Goal: Transaction & Acquisition: Book appointment/travel/reservation

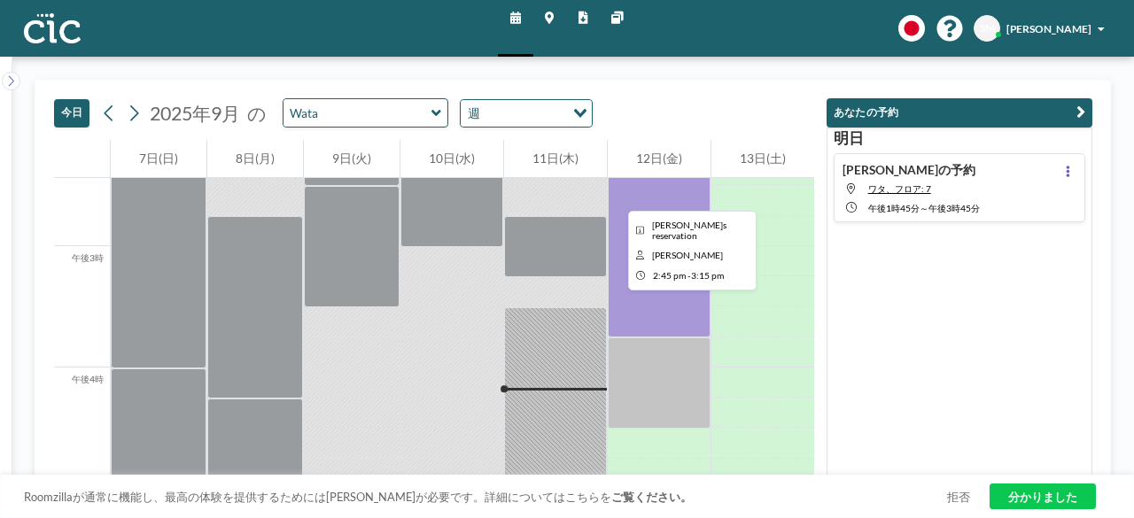
scroll to position [1637, 0]
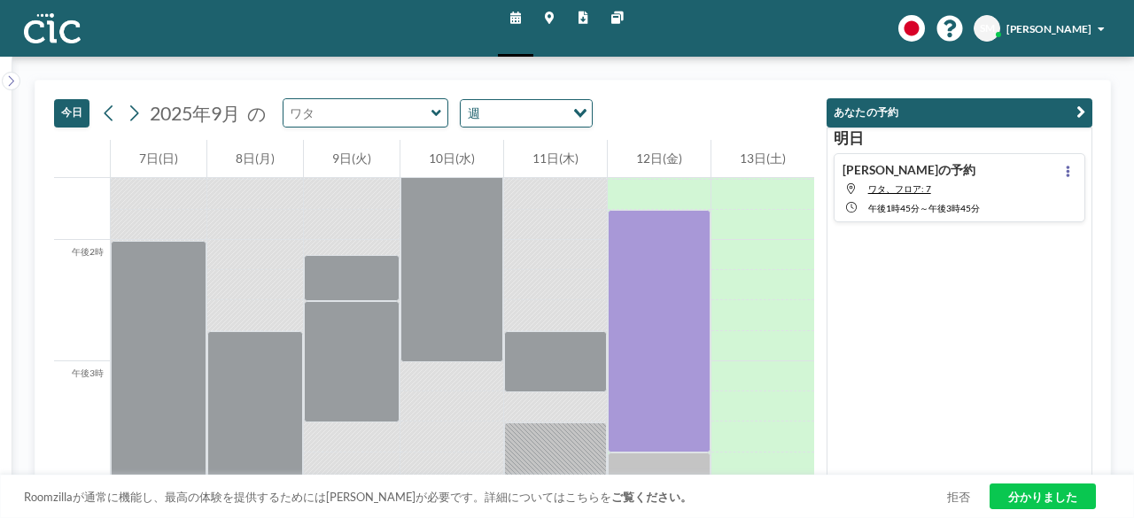
click at [403, 107] on input "text" at bounding box center [358, 112] width 148 height 27
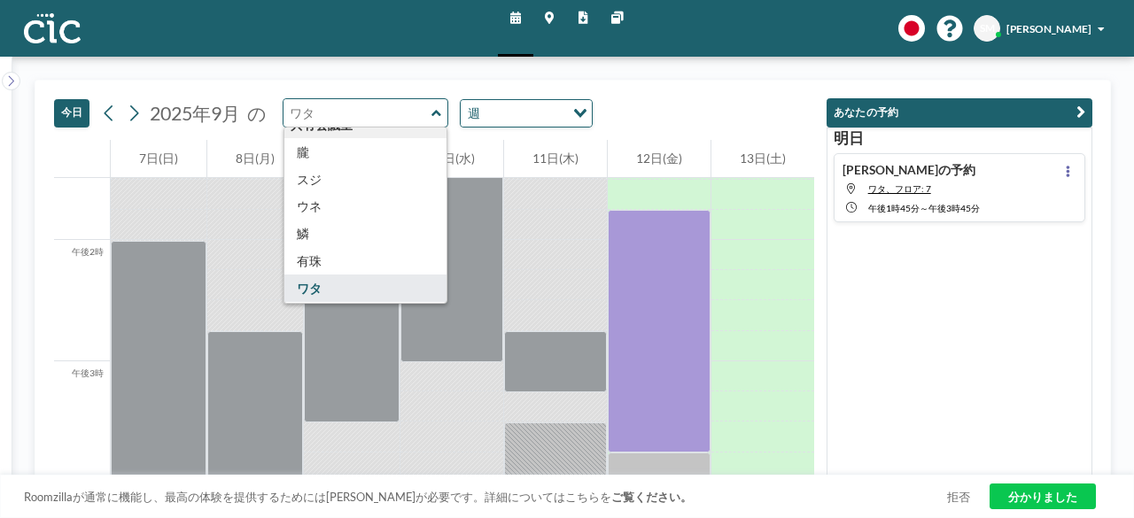
scroll to position [797, 0]
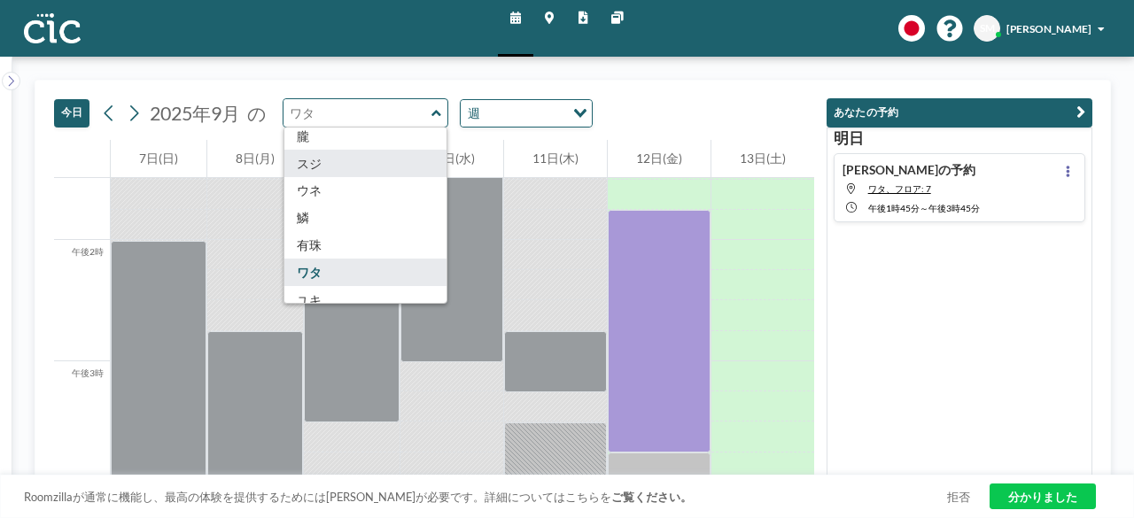
type input "Suji"
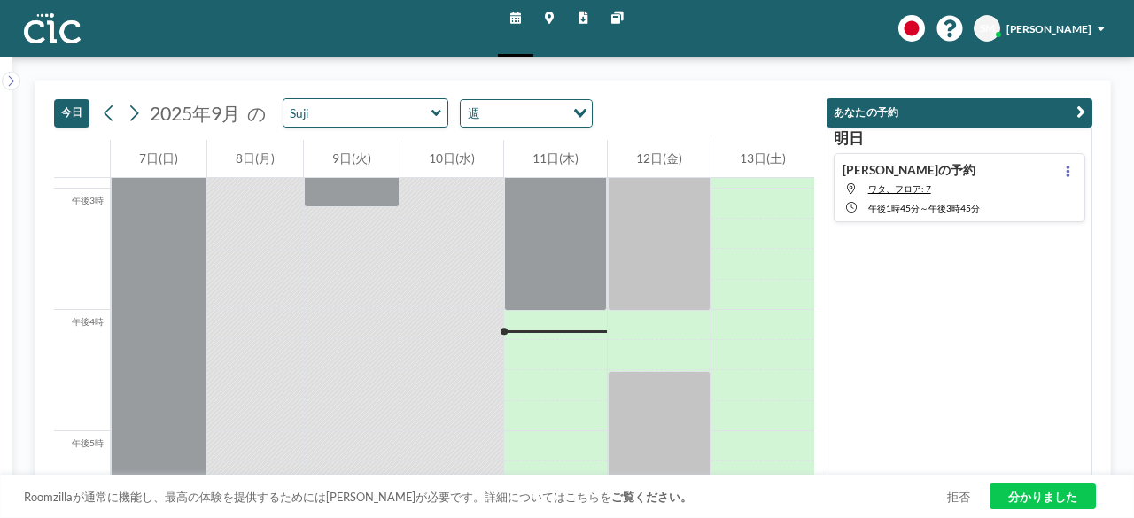
scroll to position [1814, 0]
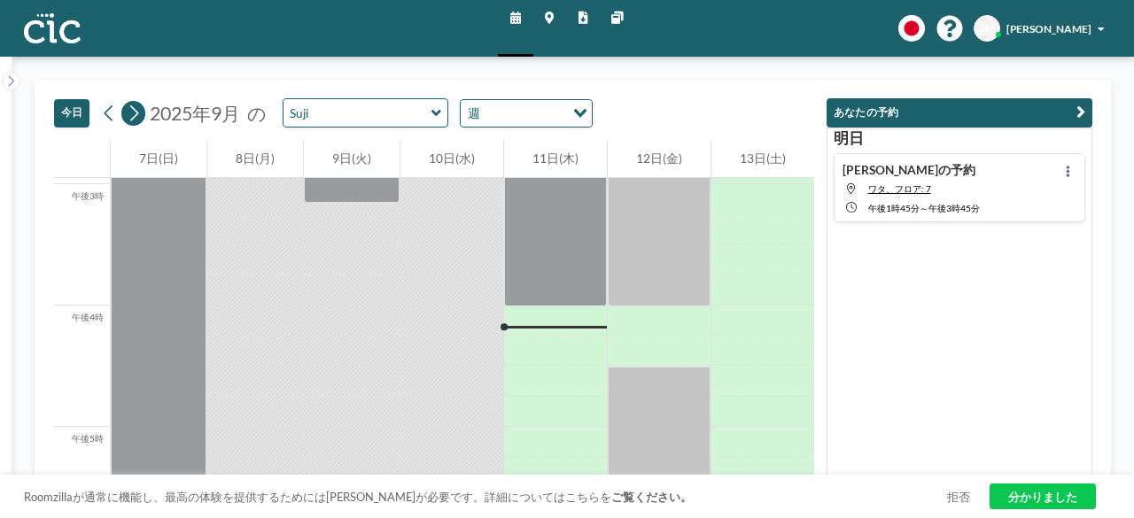
click at [135, 112] on icon at bounding box center [134, 113] width 14 height 23
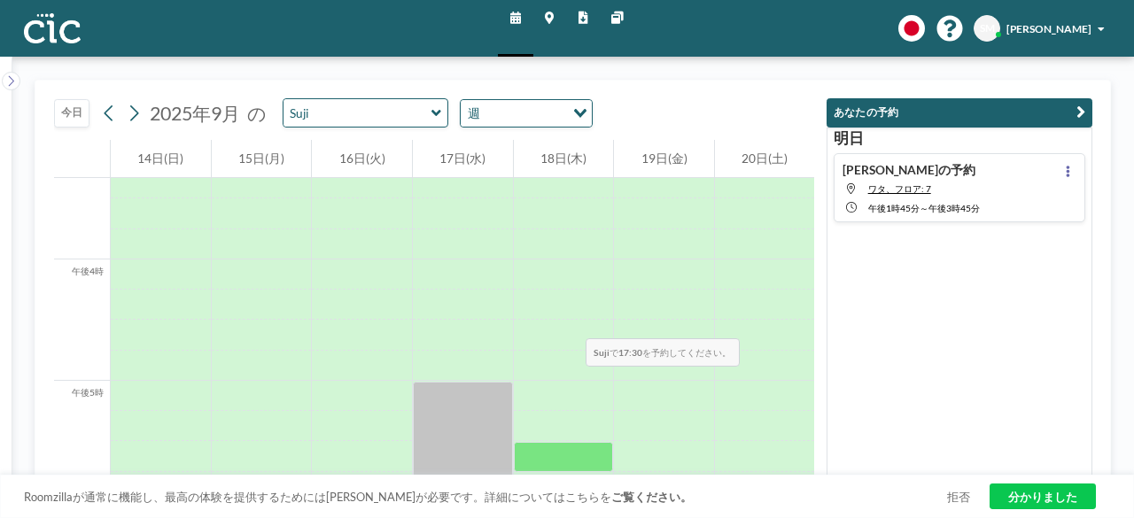
scroll to position [1914, 0]
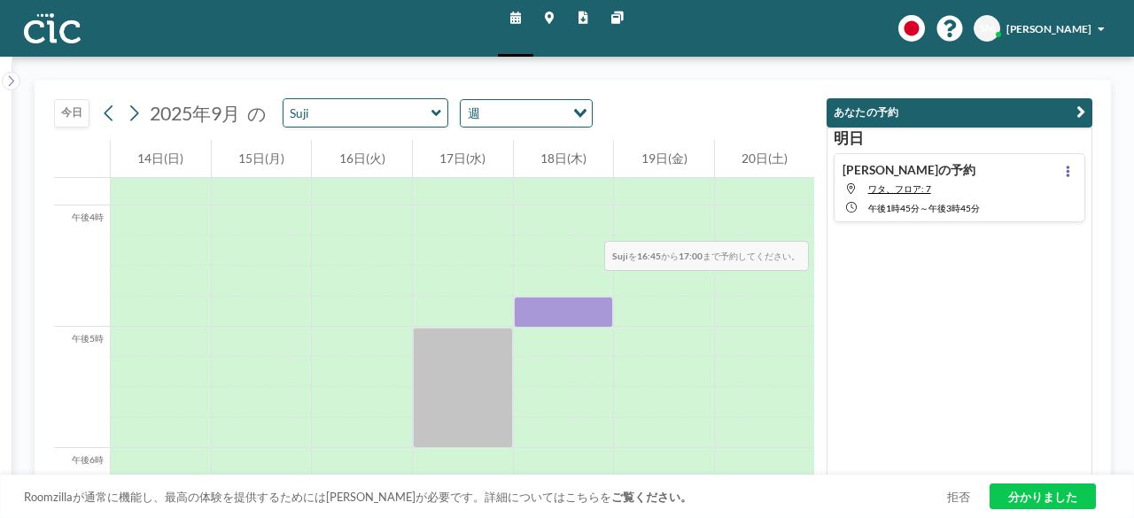
click at [556, 211] on div at bounding box center [564, 221] width 100 height 30
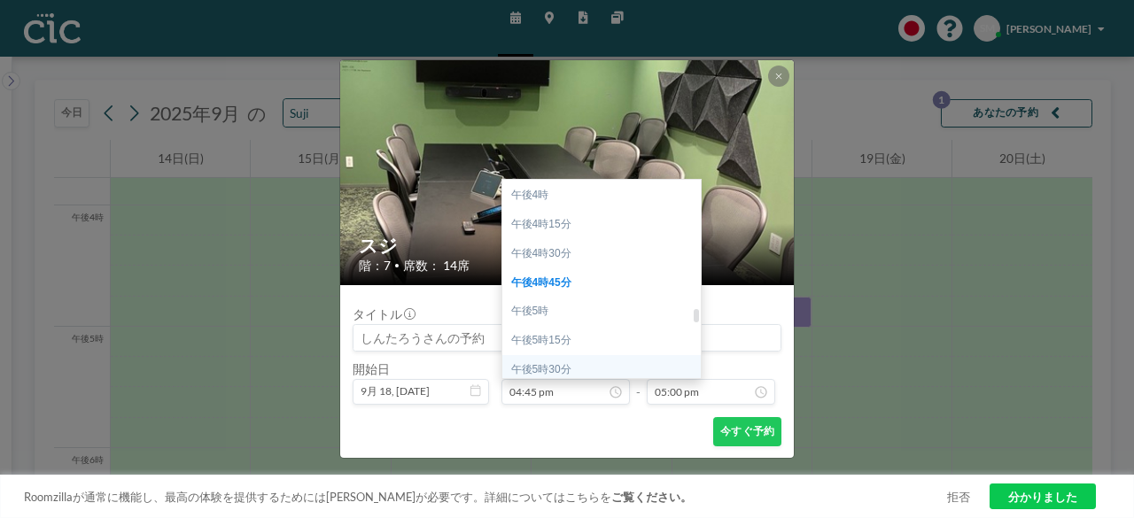
scroll to position [1769, 0]
click at [574, 273] on div "午後4時" at bounding box center [605, 283] width 207 height 29
type input "04:00 pm"
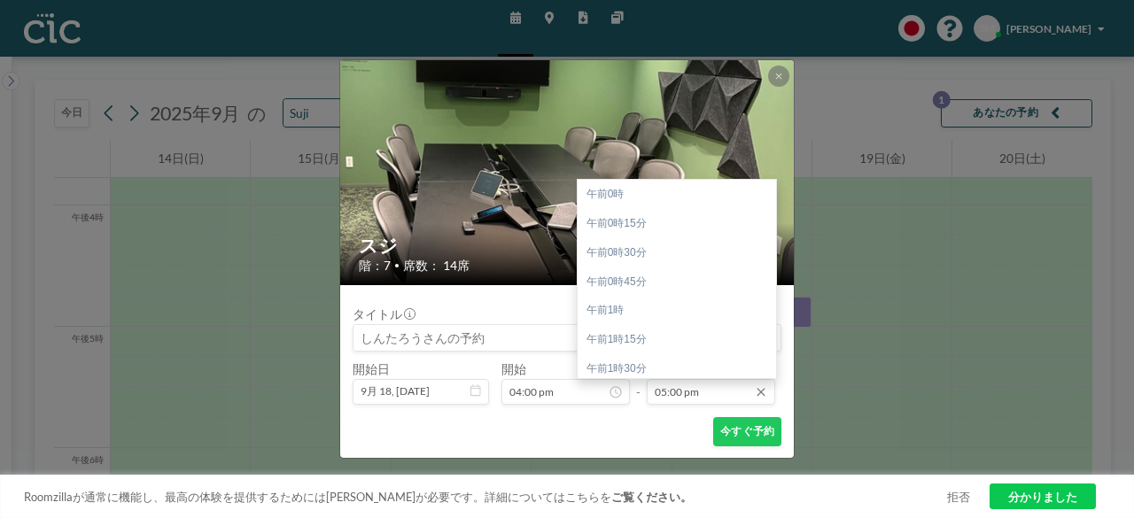
scroll to position [1975, 0]
click at [698, 391] on input "05:00 pm" at bounding box center [711, 392] width 129 height 26
click at [654, 306] on div "午後6時" at bounding box center [681, 309] width 207 height 29
type input "06:00 pm"
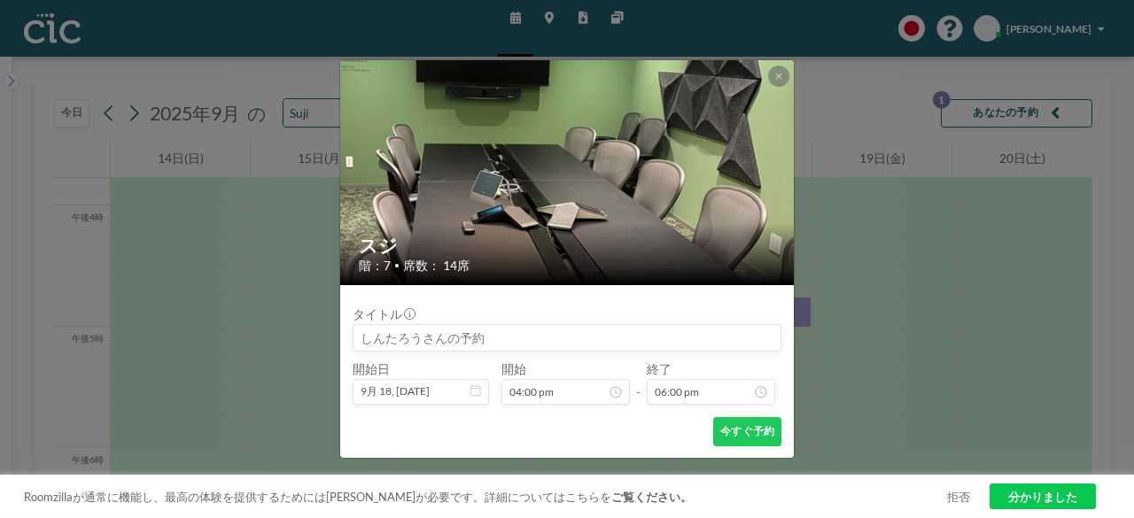
scroll to position [0, 0]
click at [756, 442] on button "今すぐ予約" at bounding box center [747, 431] width 68 height 29
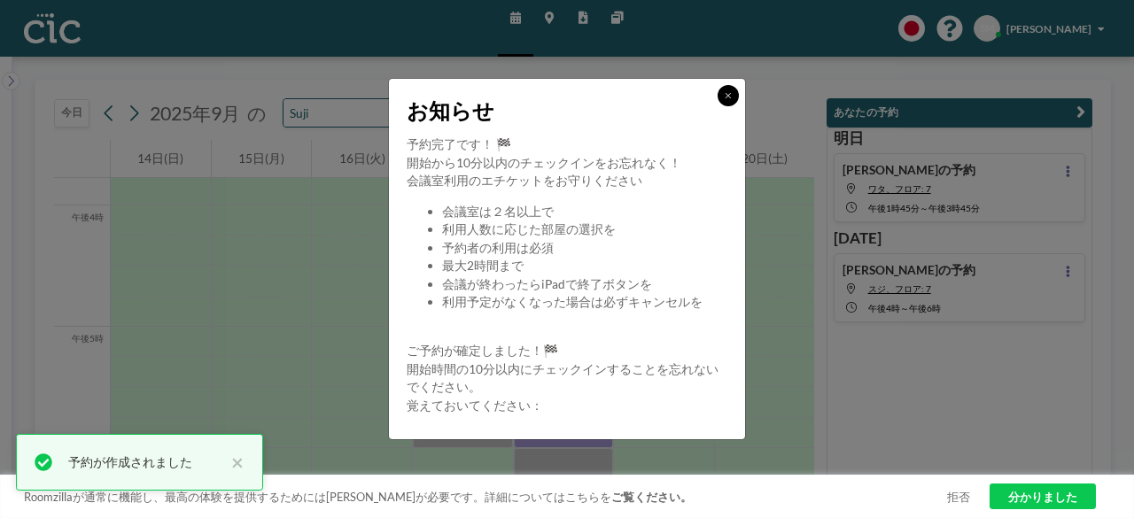
click at [728, 97] on icon at bounding box center [728, 95] width 7 height 9
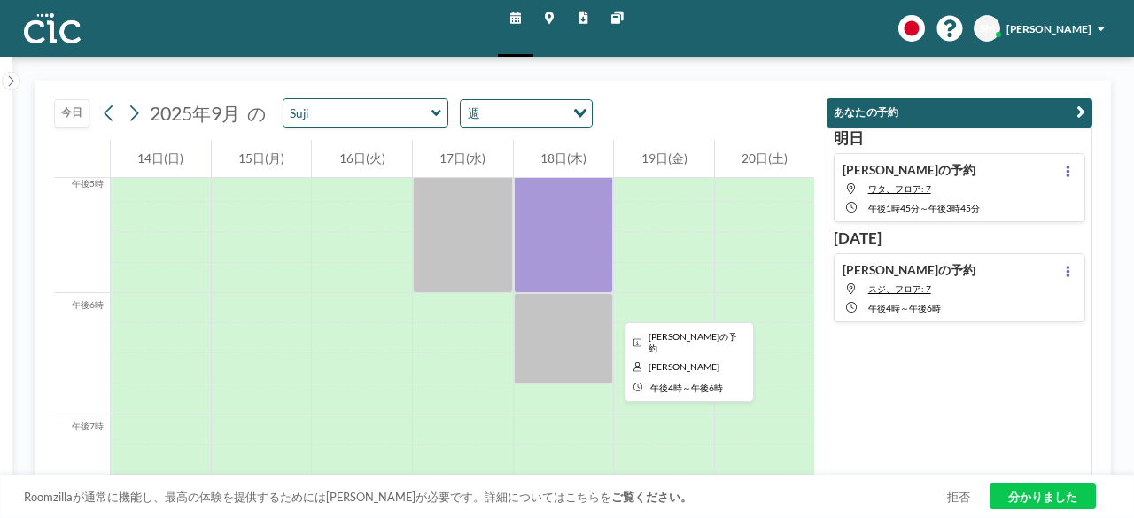
scroll to position [2091, 0]
